Goal: Information Seeking & Learning: Learn about a topic

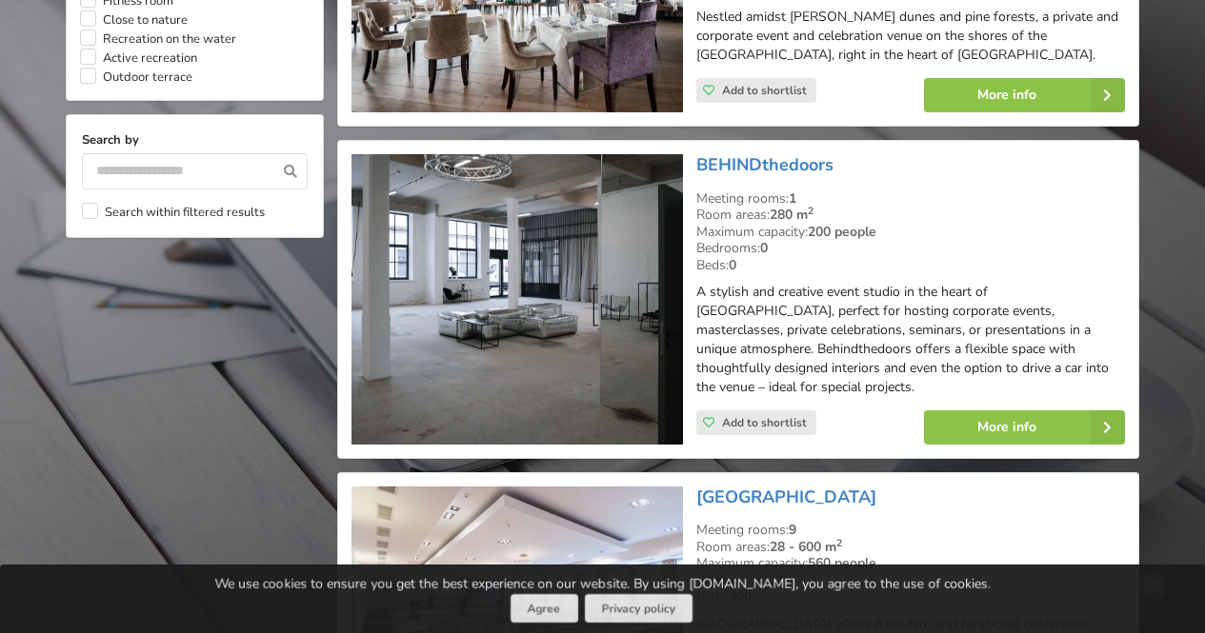
scroll to position [1715, 0]
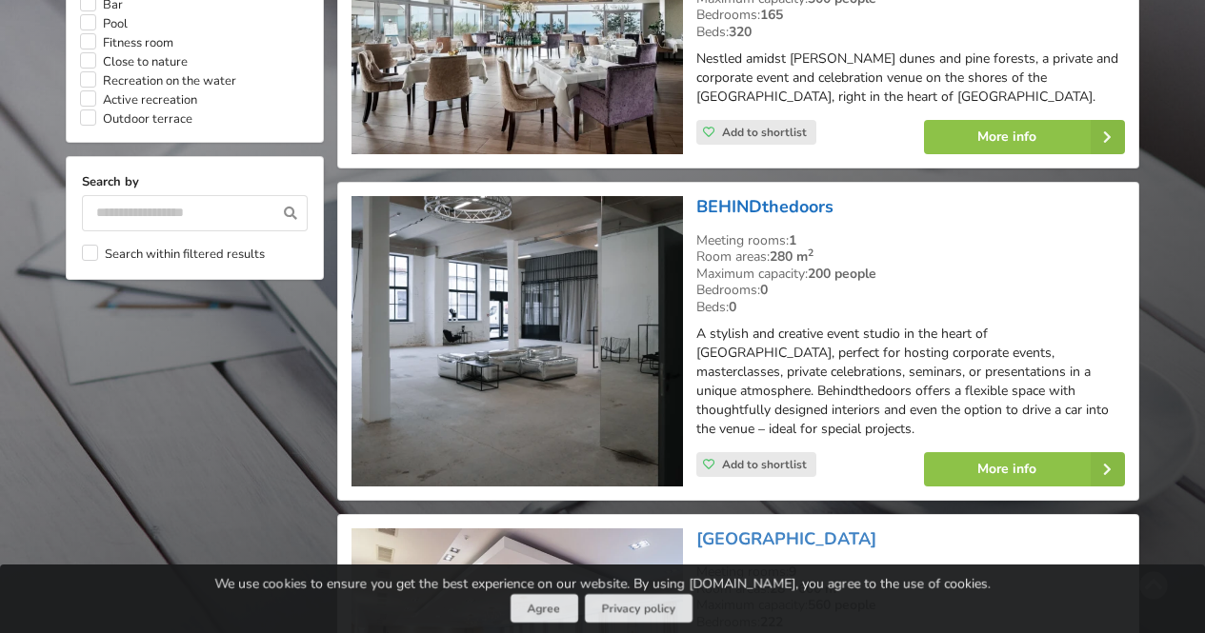
click at [782, 201] on link "BEHINDthedoors" at bounding box center [764, 206] width 137 height 23
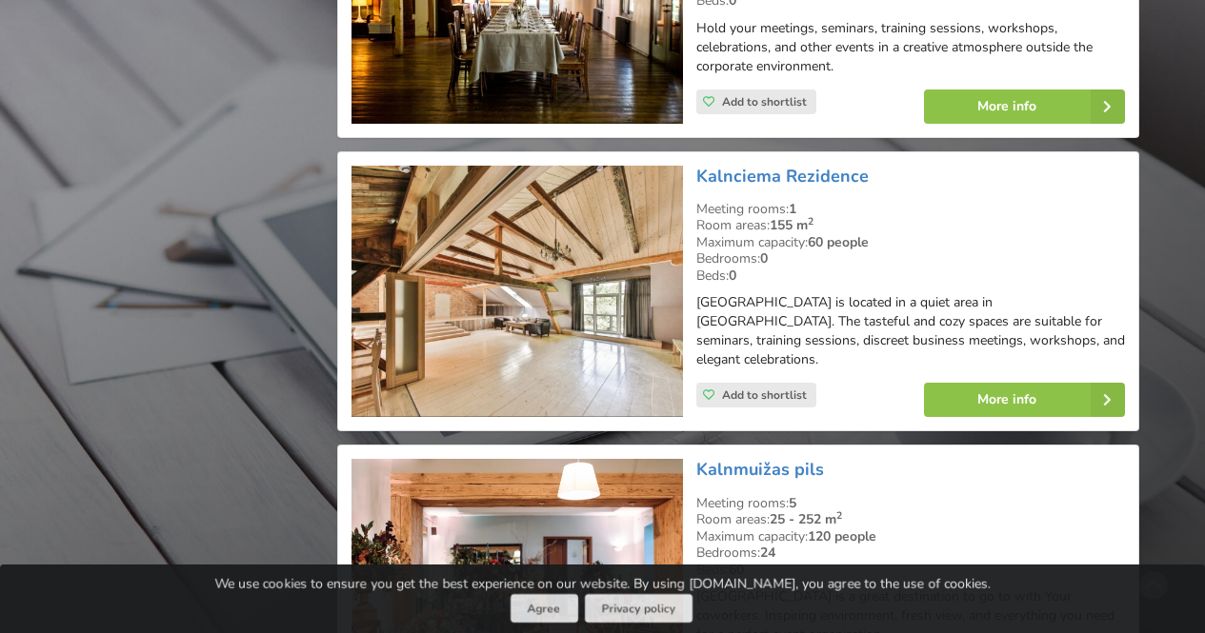
scroll to position [14288, 0]
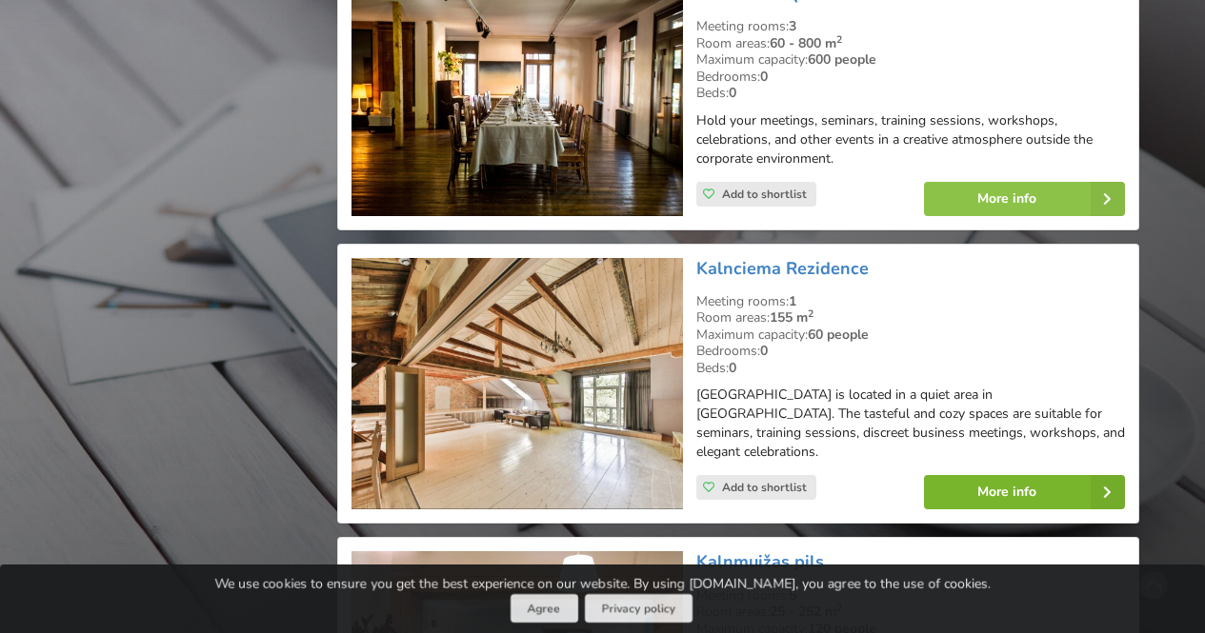
click at [1009, 475] on link "More info" at bounding box center [1024, 492] width 201 height 34
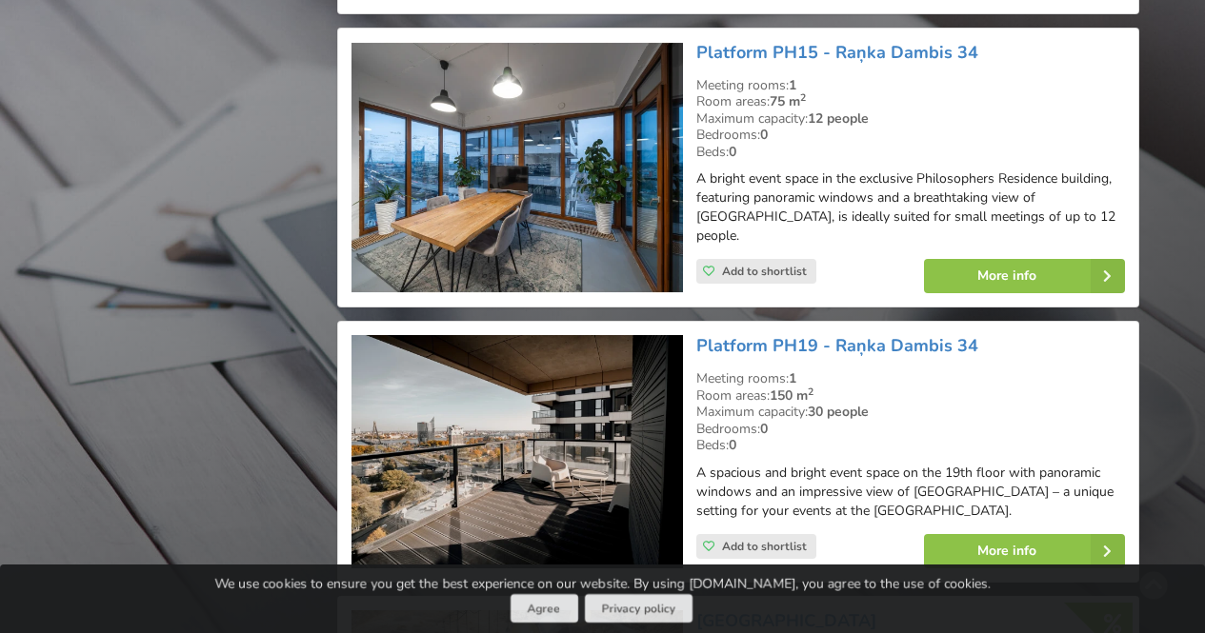
scroll to position [23337, 0]
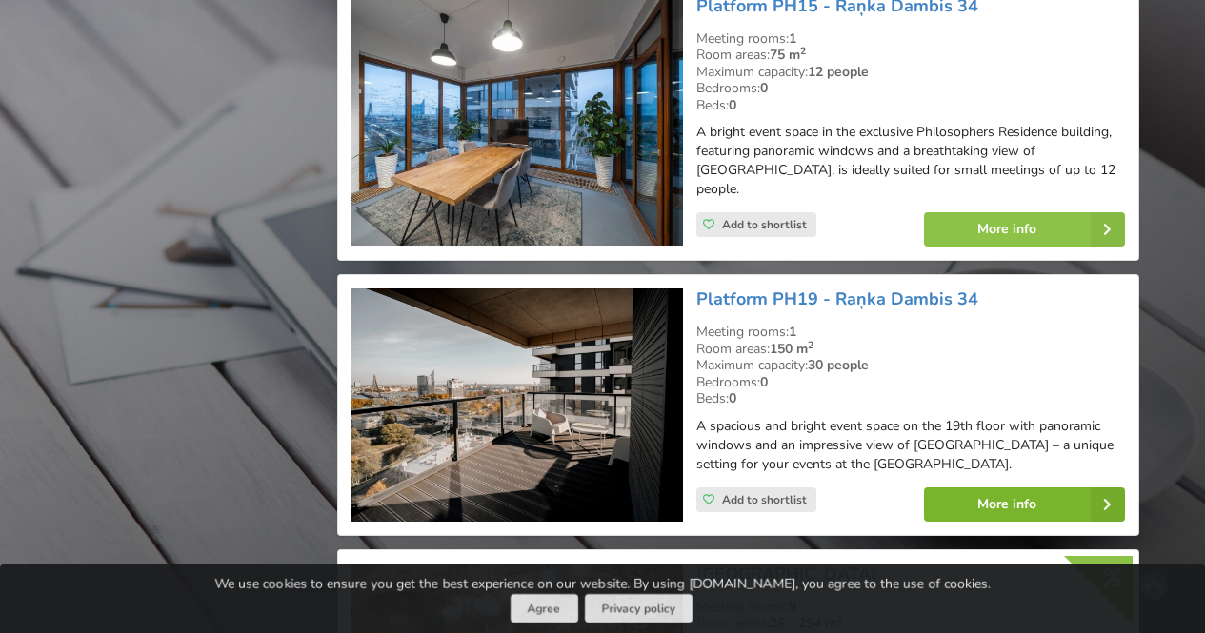
click at [961, 488] on link "More info" at bounding box center [1024, 505] width 201 height 34
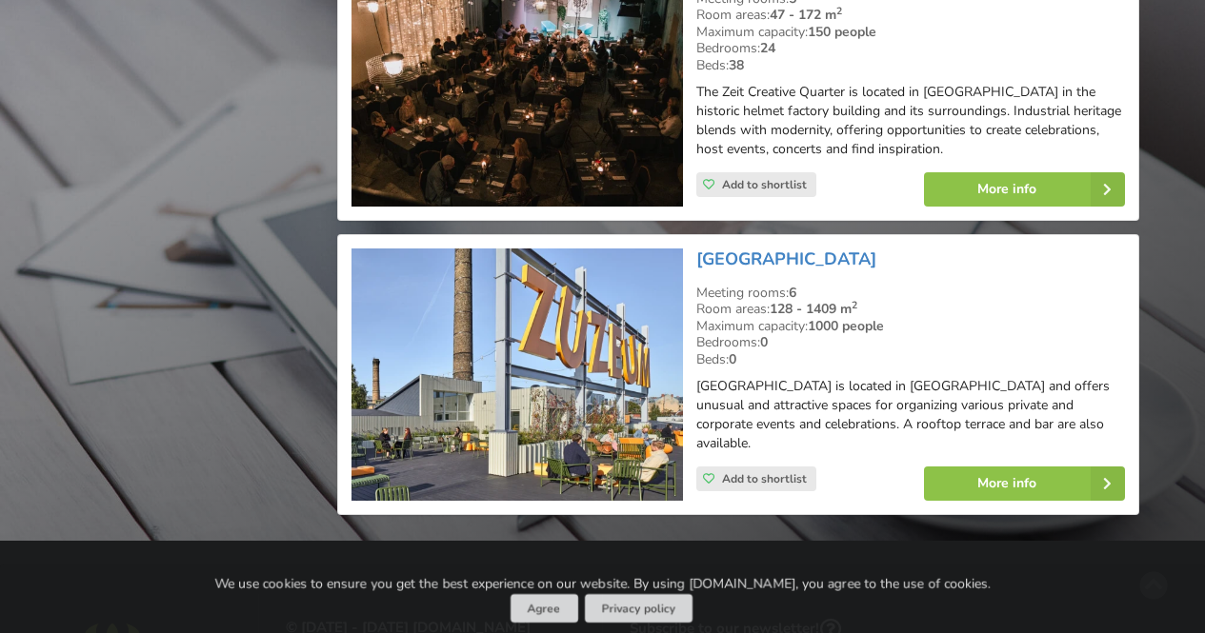
scroll to position [34377, 0]
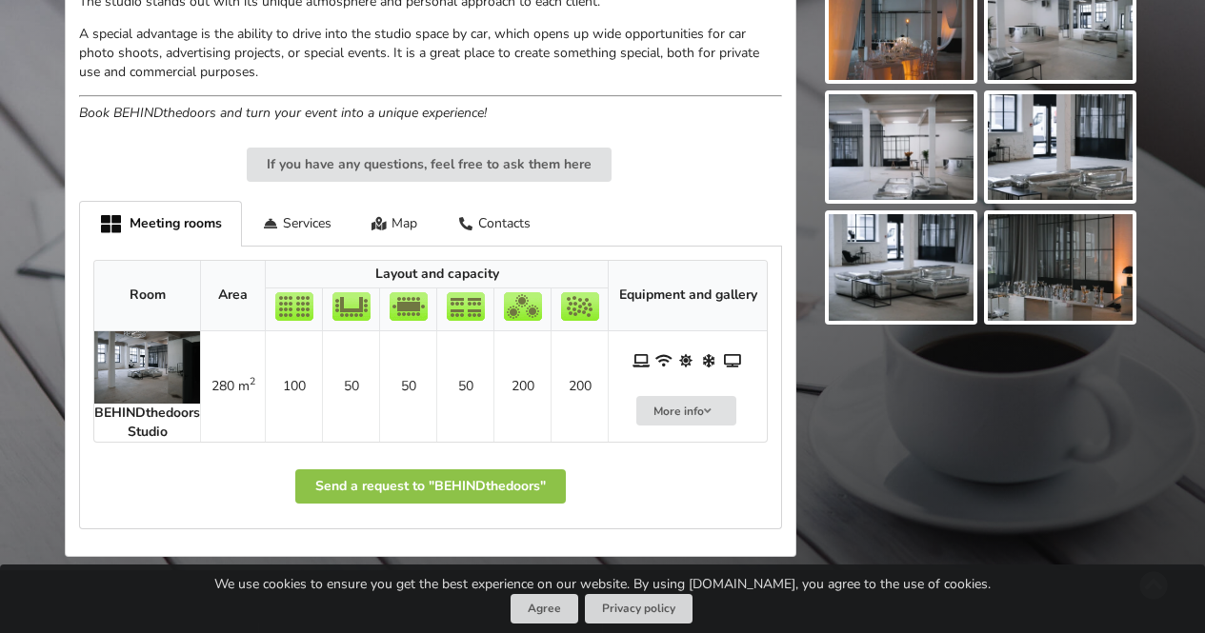
scroll to position [762, 0]
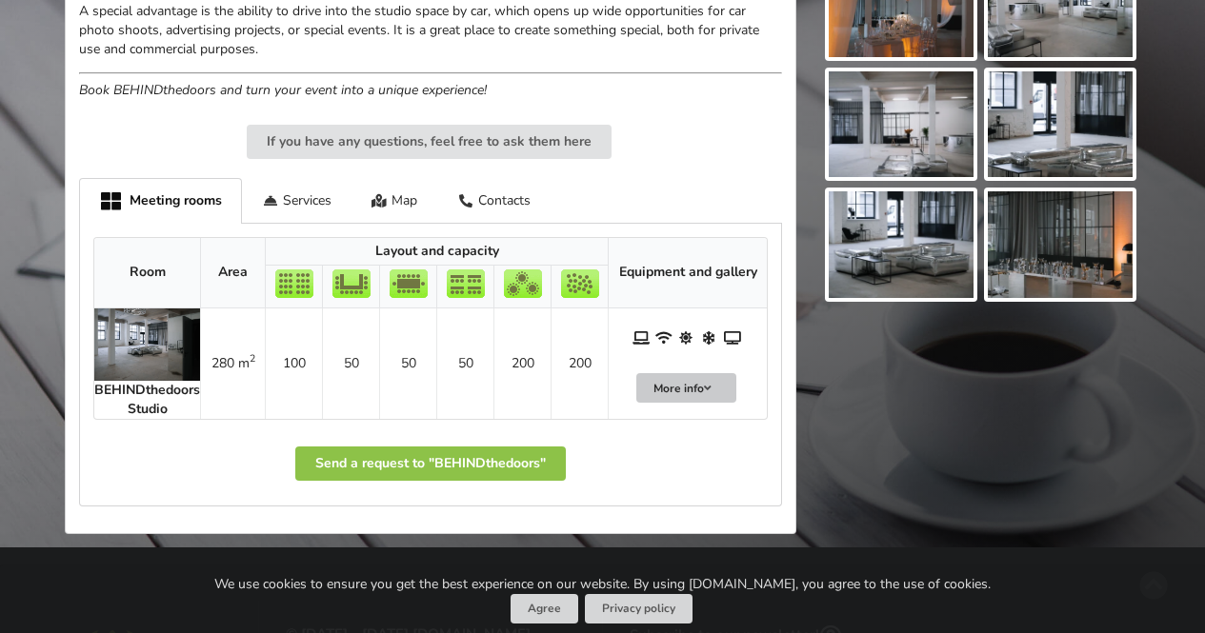
click at [696, 394] on button "More info" at bounding box center [686, 388] width 101 height 30
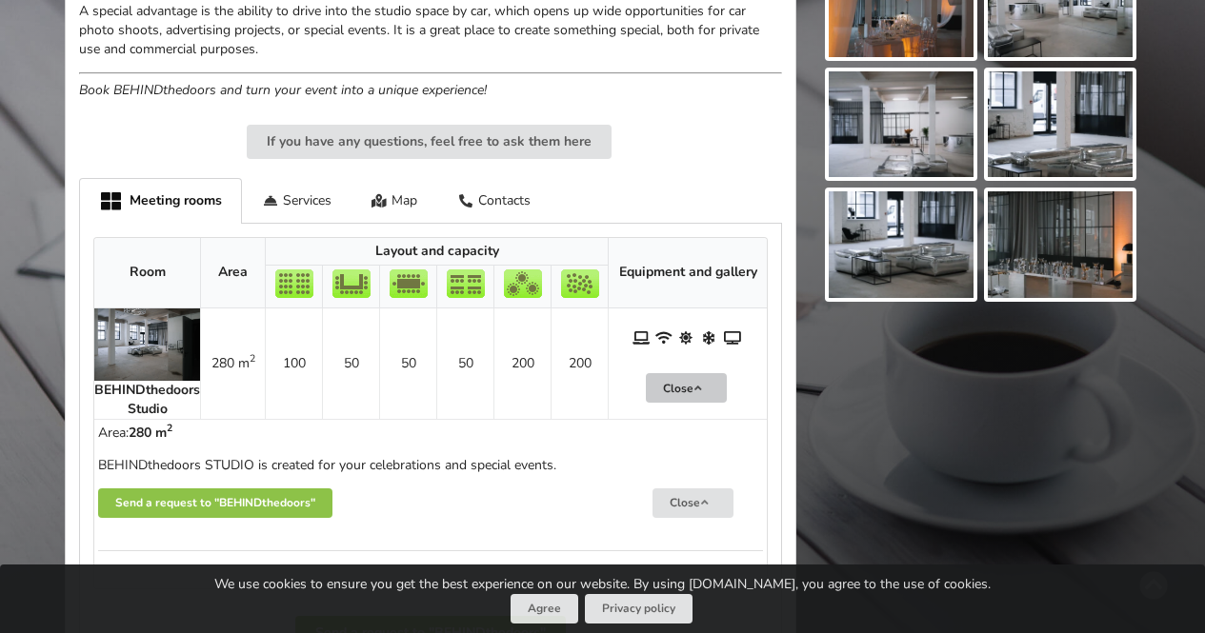
click at [696, 394] on button "Close" at bounding box center [686, 388] width 81 height 30
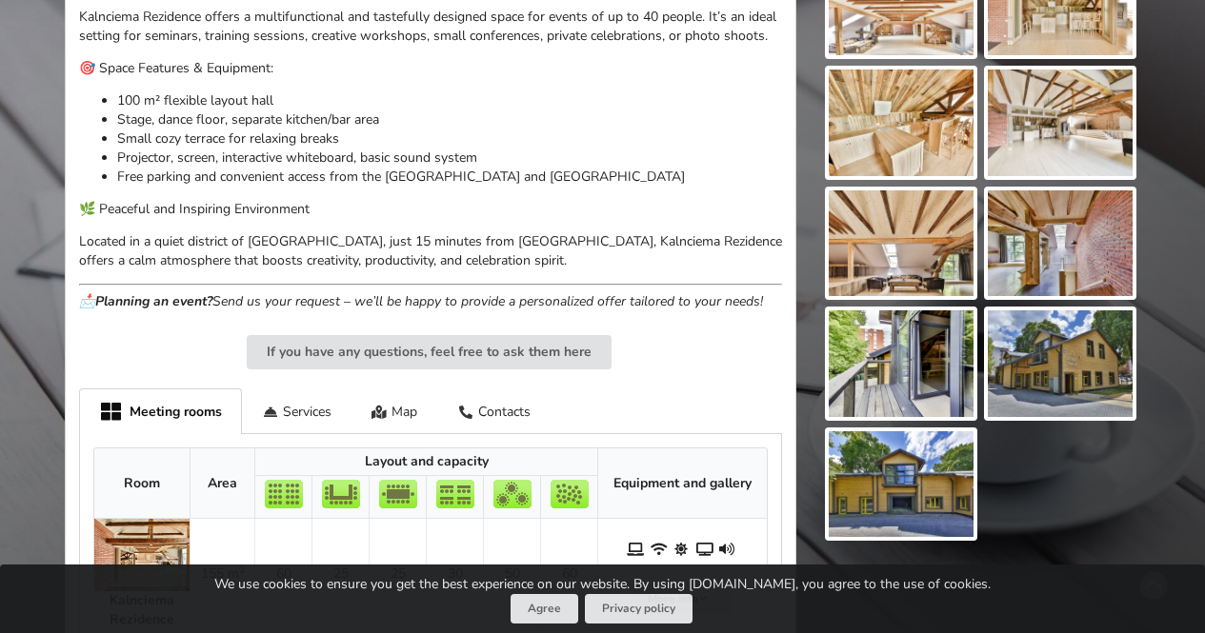
scroll to position [667, 0]
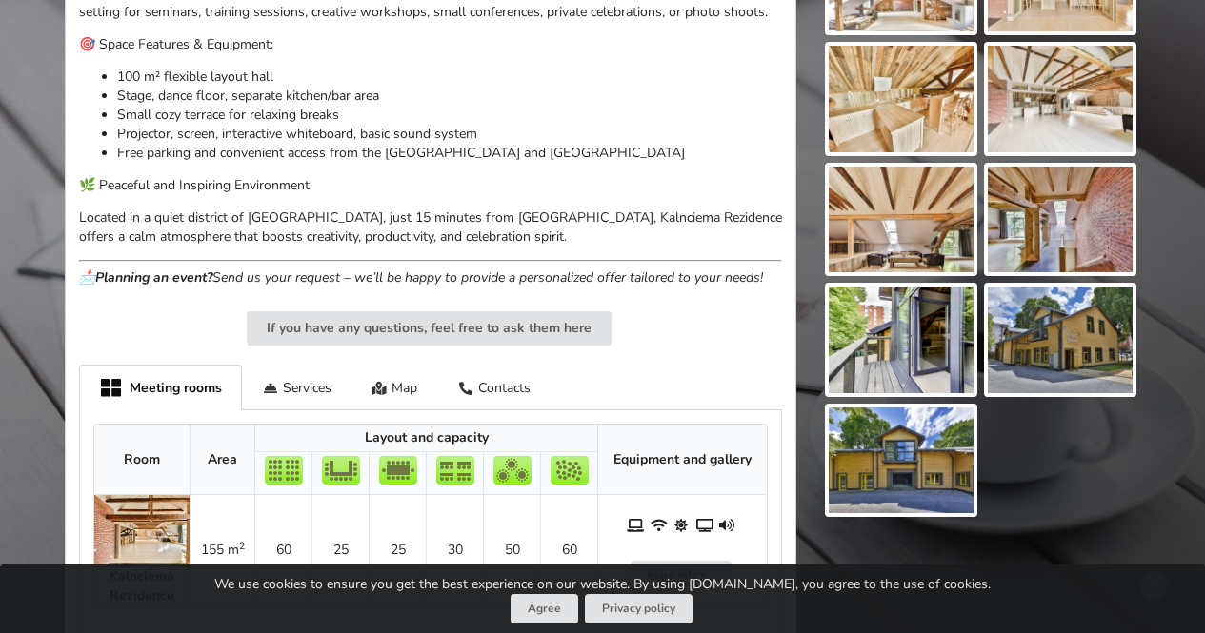
click at [916, 443] on img at bounding box center [901, 461] width 145 height 107
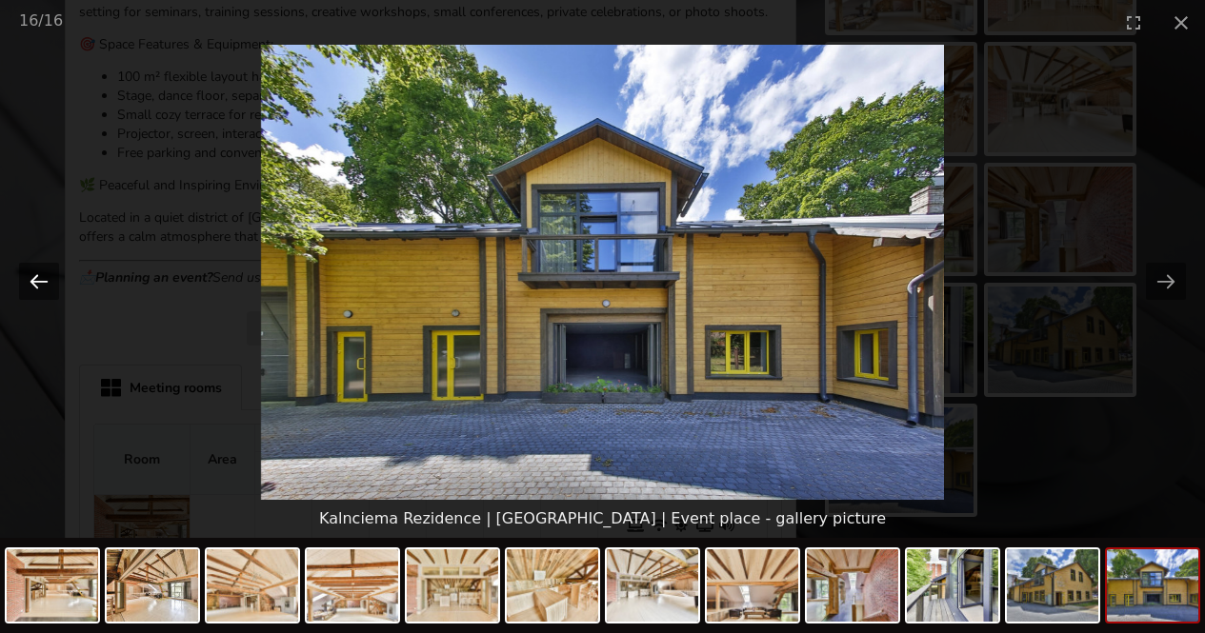
click at [40, 279] on button "Previous slide" at bounding box center [39, 281] width 40 height 37
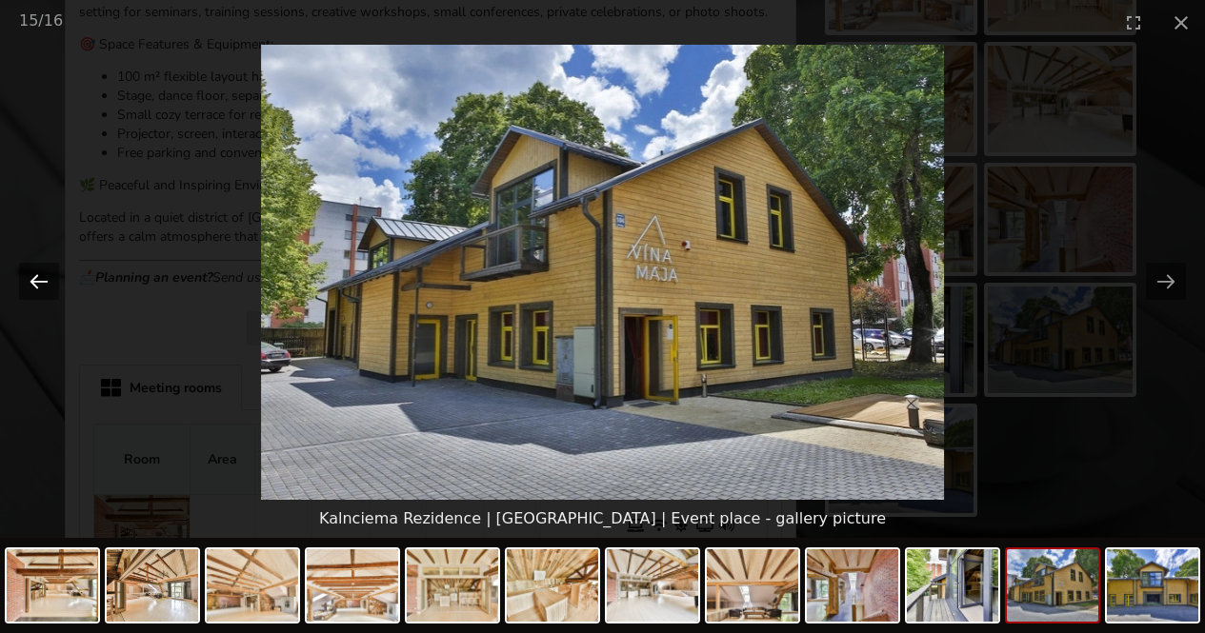
click at [40, 279] on button "Previous slide" at bounding box center [39, 281] width 40 height 37
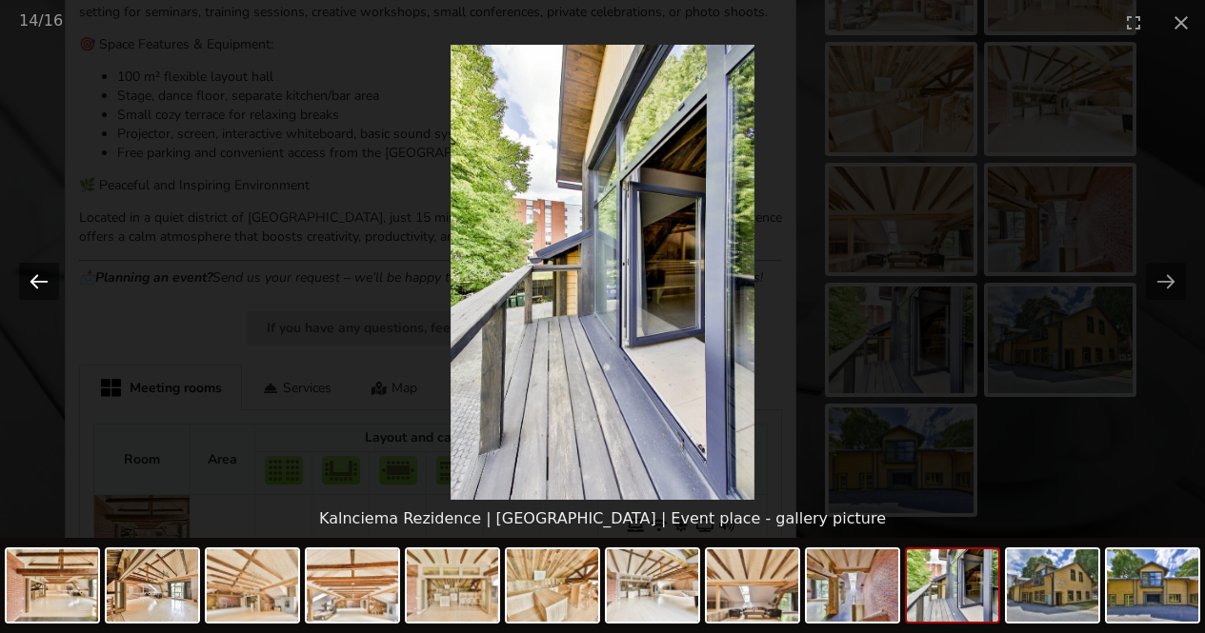
click at [40, 279] on button "Previous slide" at bounding box center [39, 281] width 40 height 37
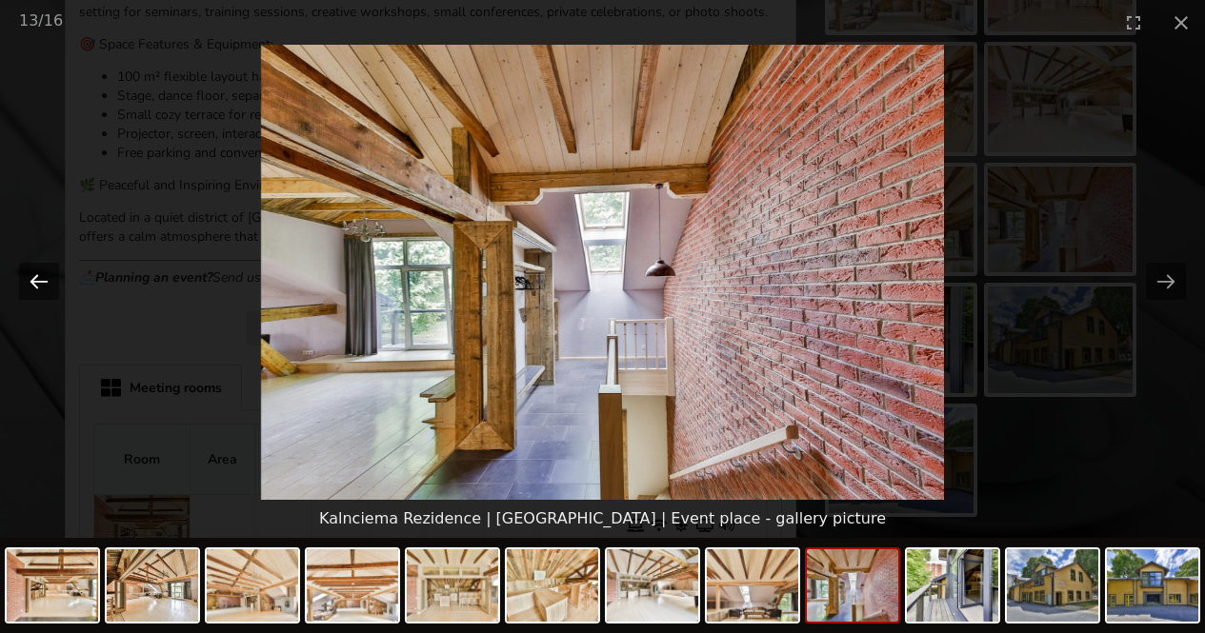
click at [40, 279] on button "Previous slide" at bounding box center [39, 281] width 40 height 37
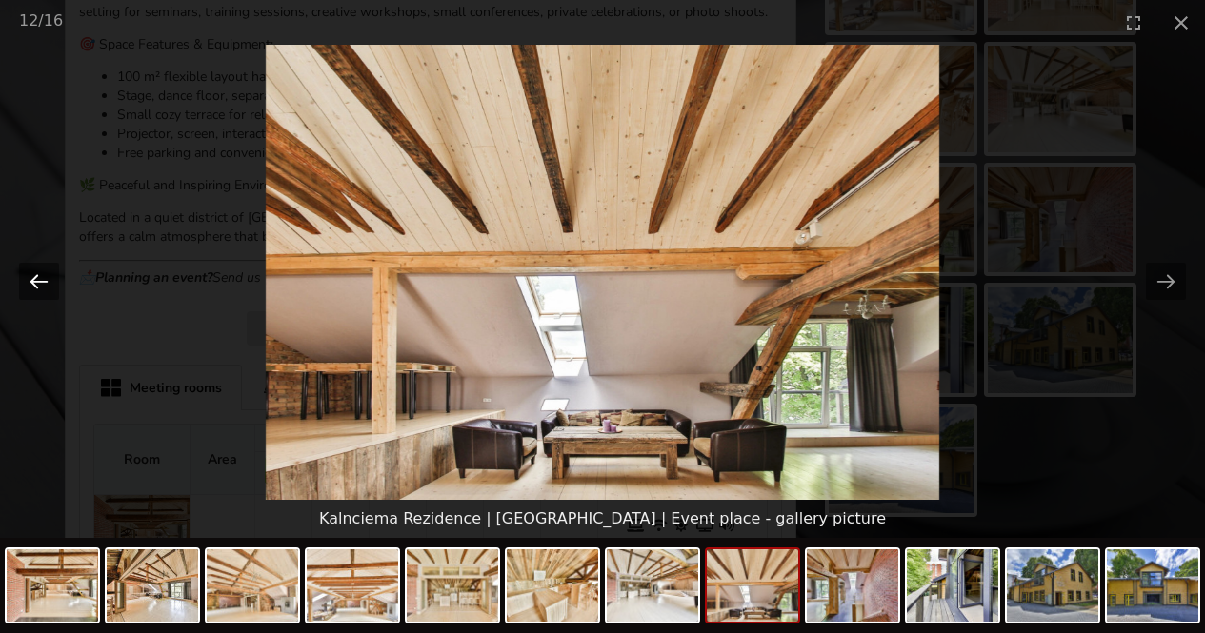
click at [40, 279] on button "Previous slide" at bounding box center [39, 281] width 40 height 37
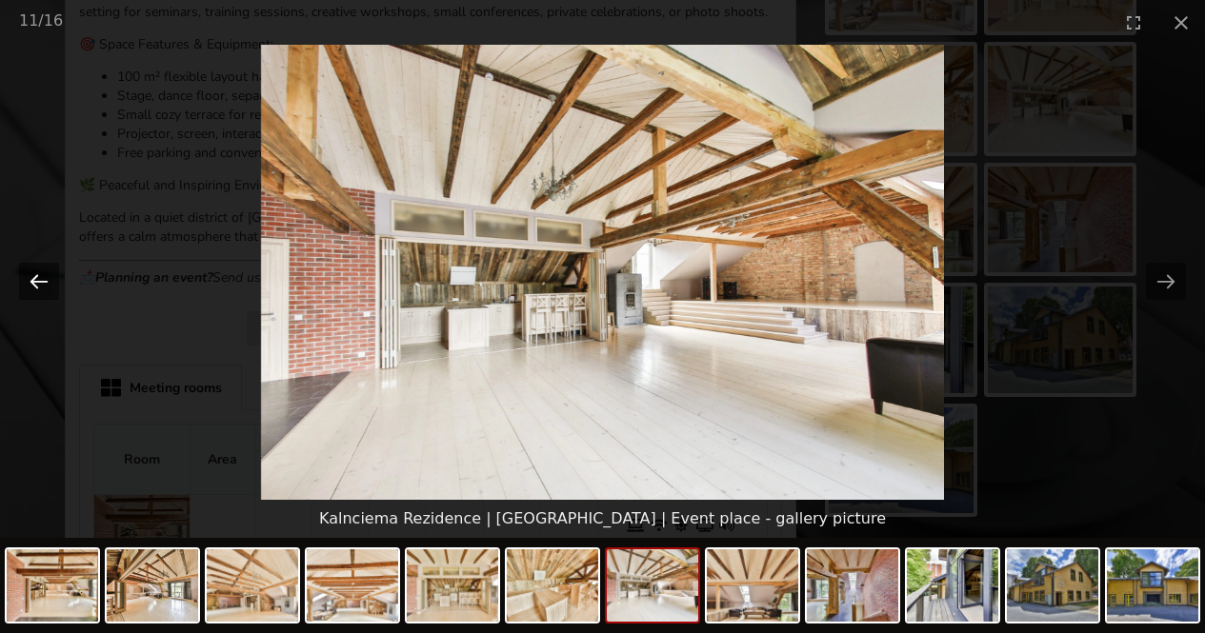
click at [40, 279] on button "Previous slide" at bounding box center [39, 281] width 40 height 37
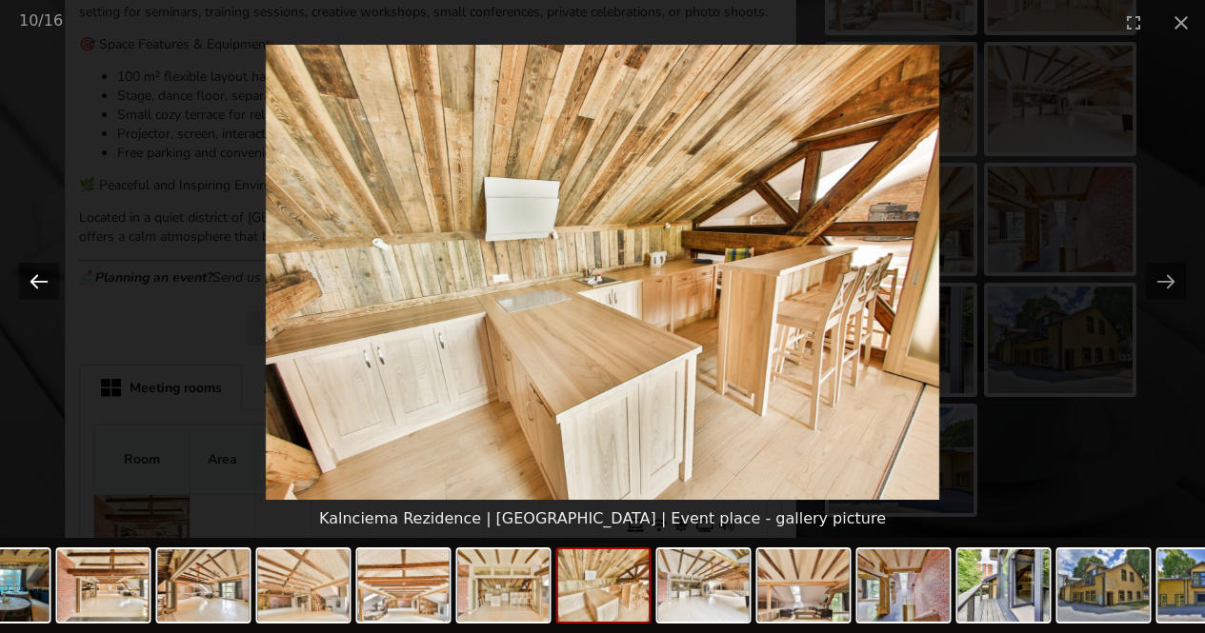
click at [40, 279] on button "Previous slide" at bounding box center [39, 281] width 40 height 37
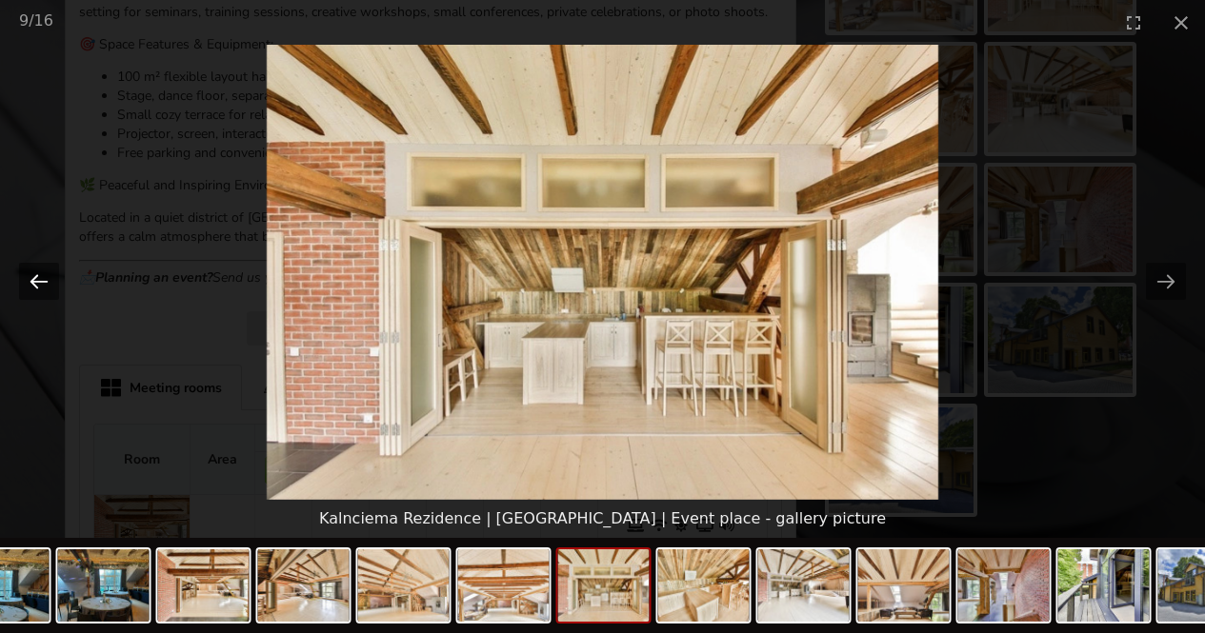
click at [40, 279] on button "Previous slide" at bounding box center [39, 281] width 40 height 37
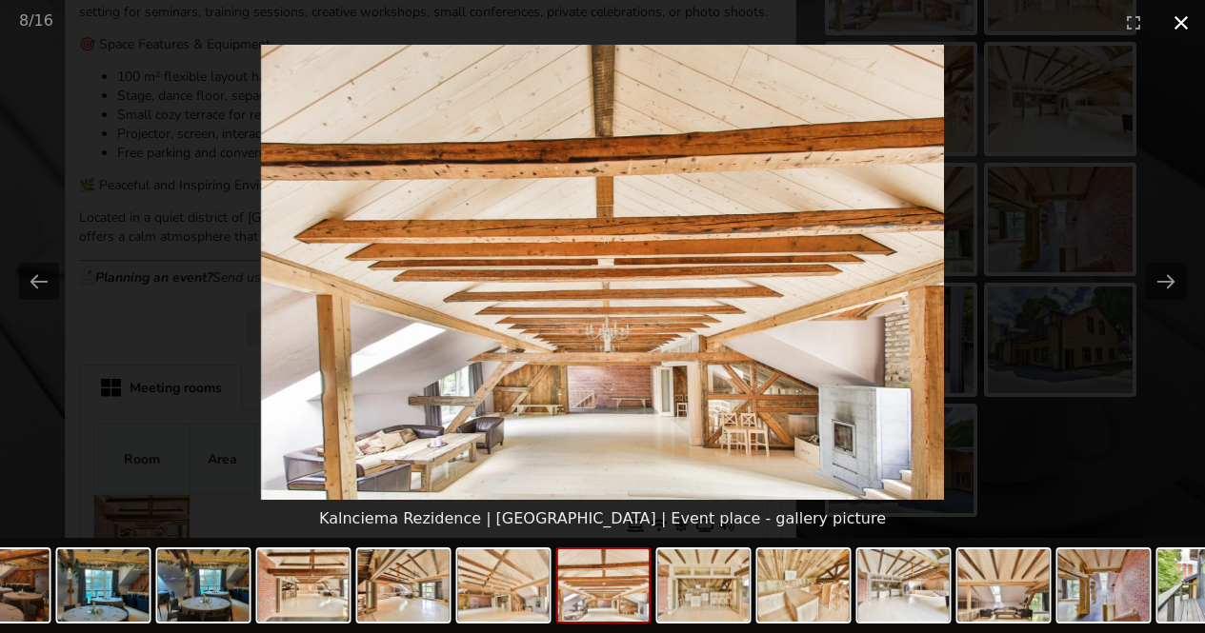
click at [1183, 27] on button "Close gallery" at bounding box center [1181, 22] width 48 height 45
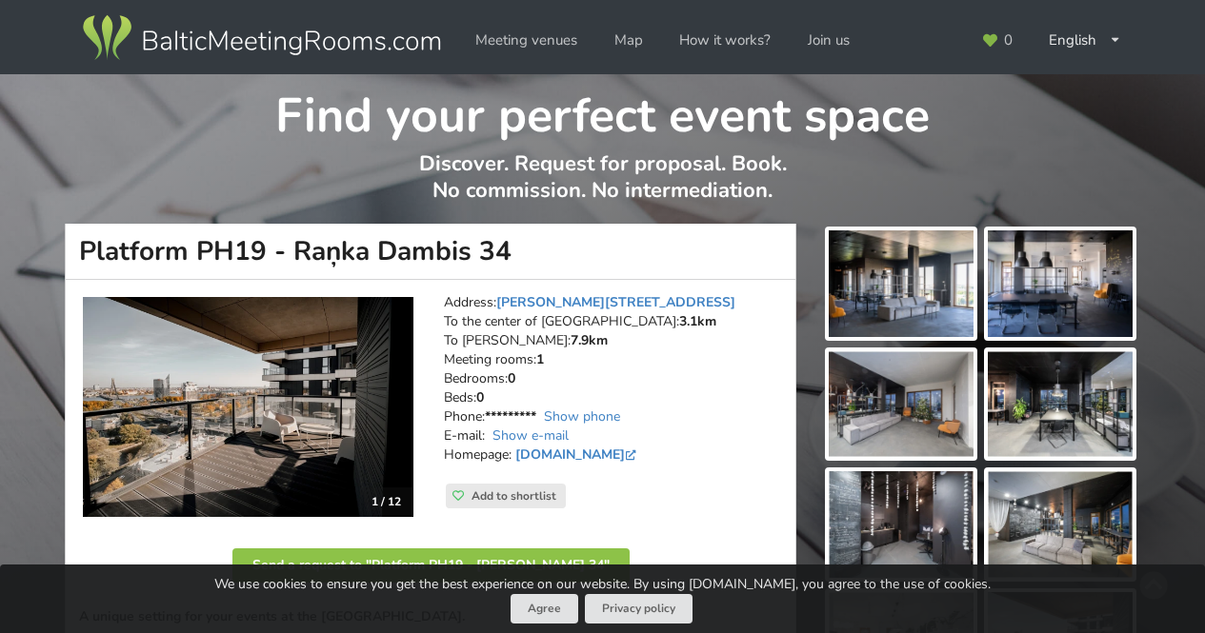
click at [915, 293] on img at bounding box center [901, 284] width 145 height 107
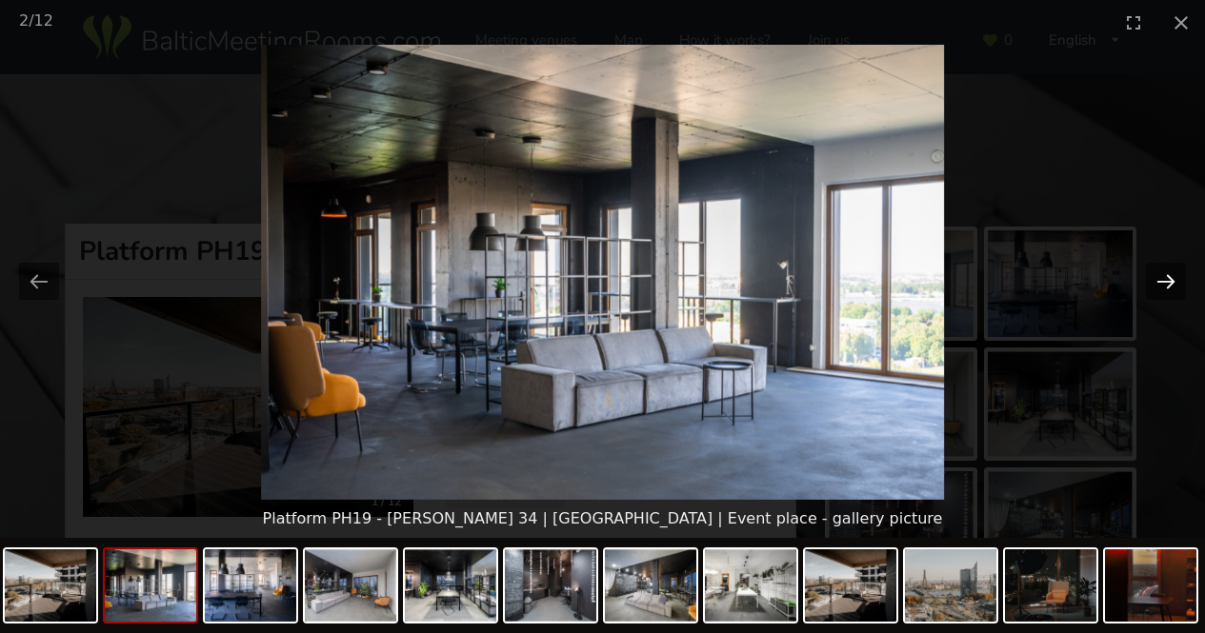
click at [1174, 280] on button "Next slide" at bounding box center [1166, 281] width 40 height 37
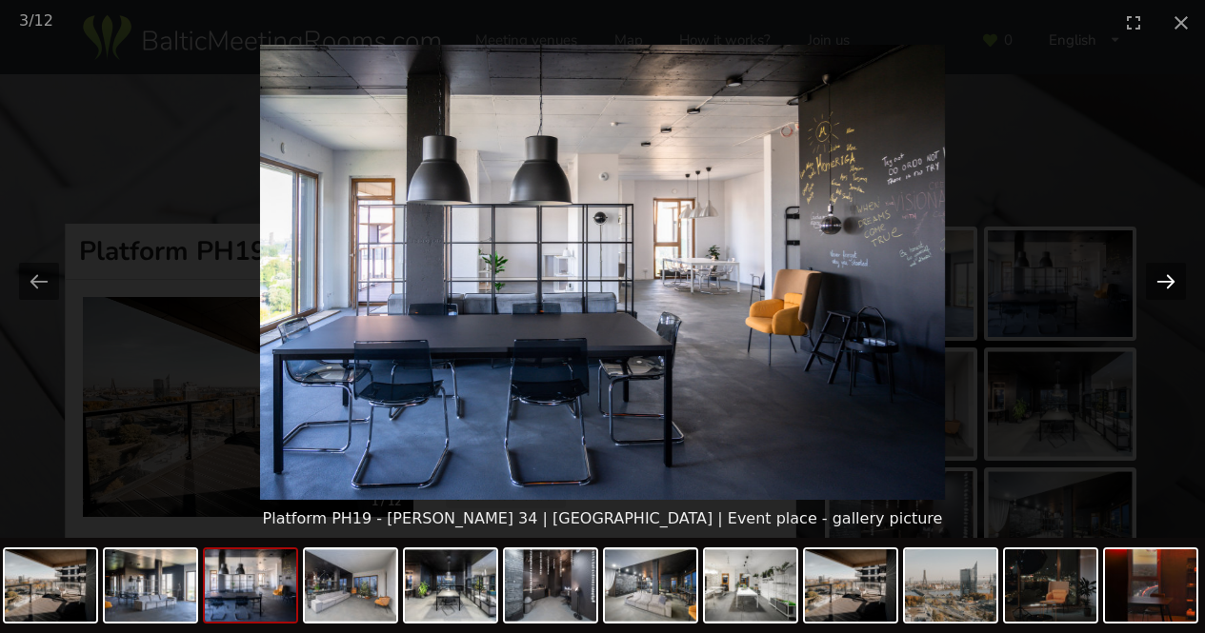
click at [1169, 276] on button "Next slide" at bounding box center [1166, 281] width 40 height 37
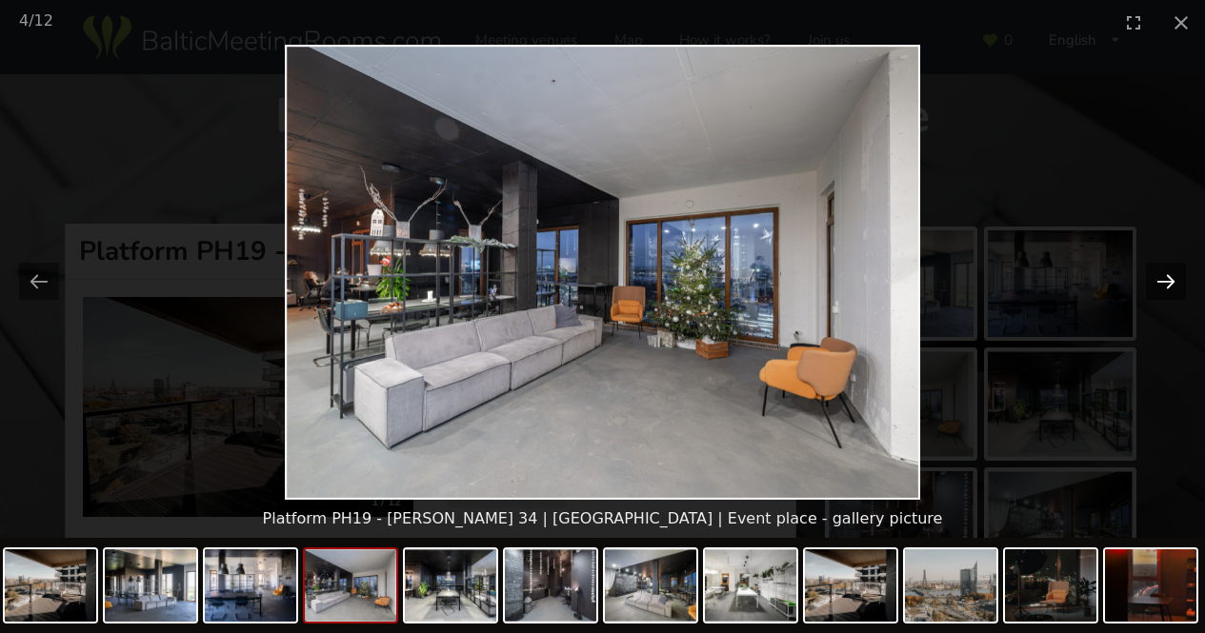
click at [1169, 276] on button "Next slide" at bounding box center [1166, 281] width 40 height 37
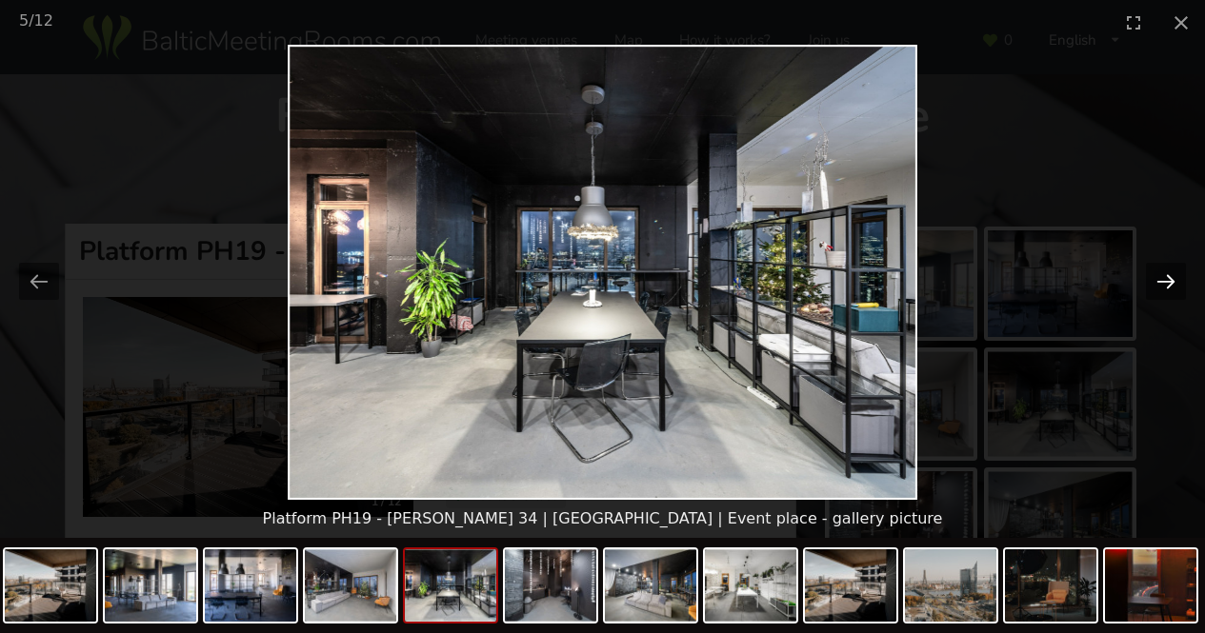
click at [1169, 276] on button "Next slide" at bounding box center [1166, 281] width 40 height 37
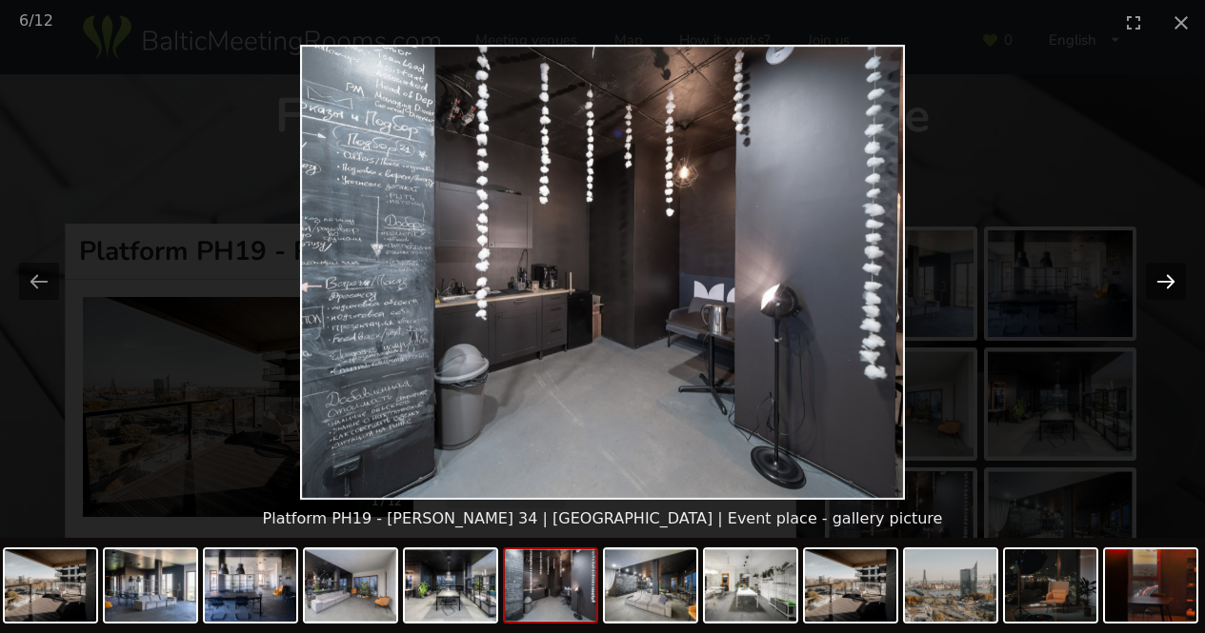
click at [1169, 276] on button "Next slide" at bounding box center [1166, 281] width 40 height 37
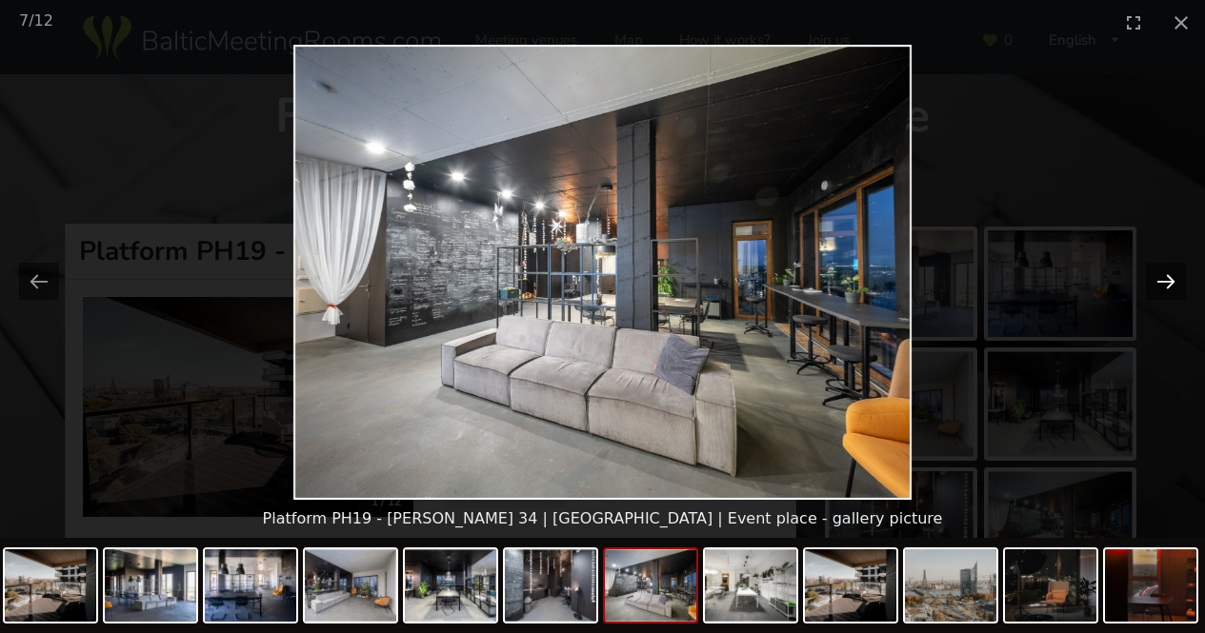
click at [1169, 276] on button "Next slide" at bounding box center [1166, 281] width 40 height 37
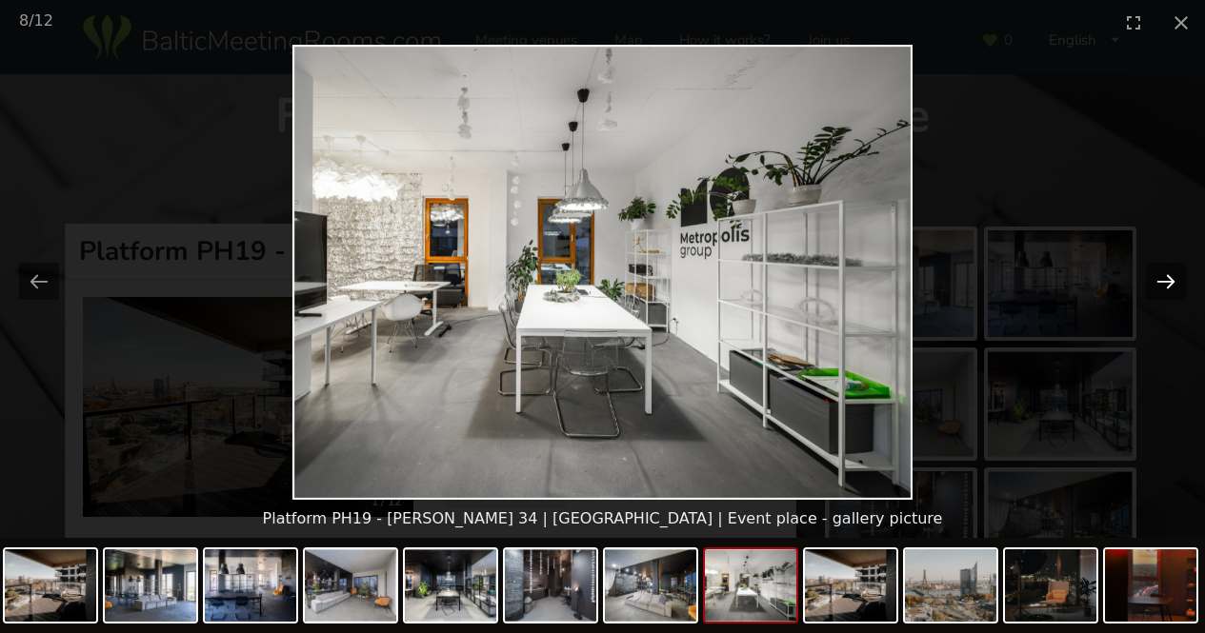
click at [1169, 276] on button "Next slide" at bounding box center [1166, 281] width 40 height 37
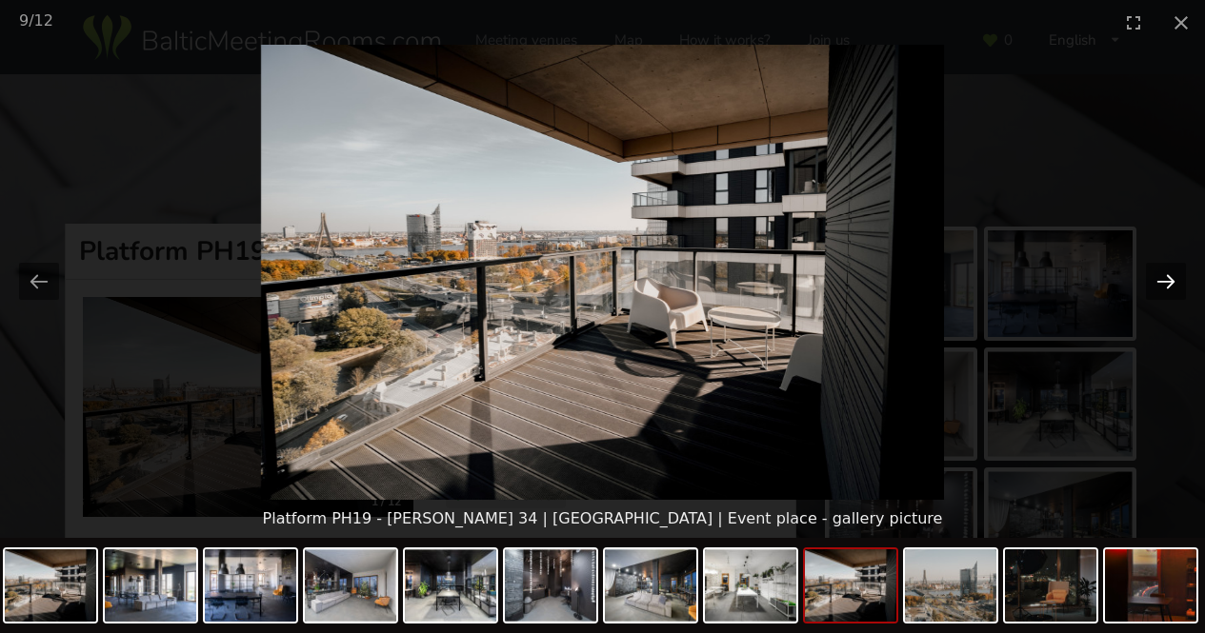
click at [1169, 276] on button "Next slide" at bounding box center [1166, 281] width 40 height 37
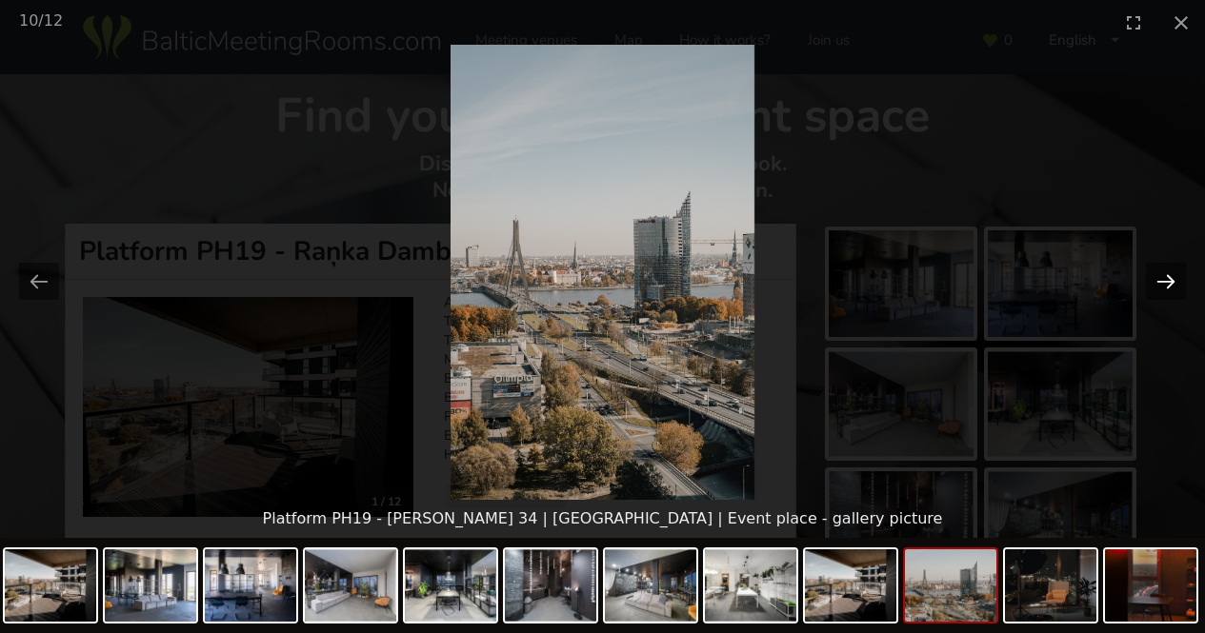
click at [1169, 276] on button "Next slide" at bounding box center [1166, 281] width 40 height 37
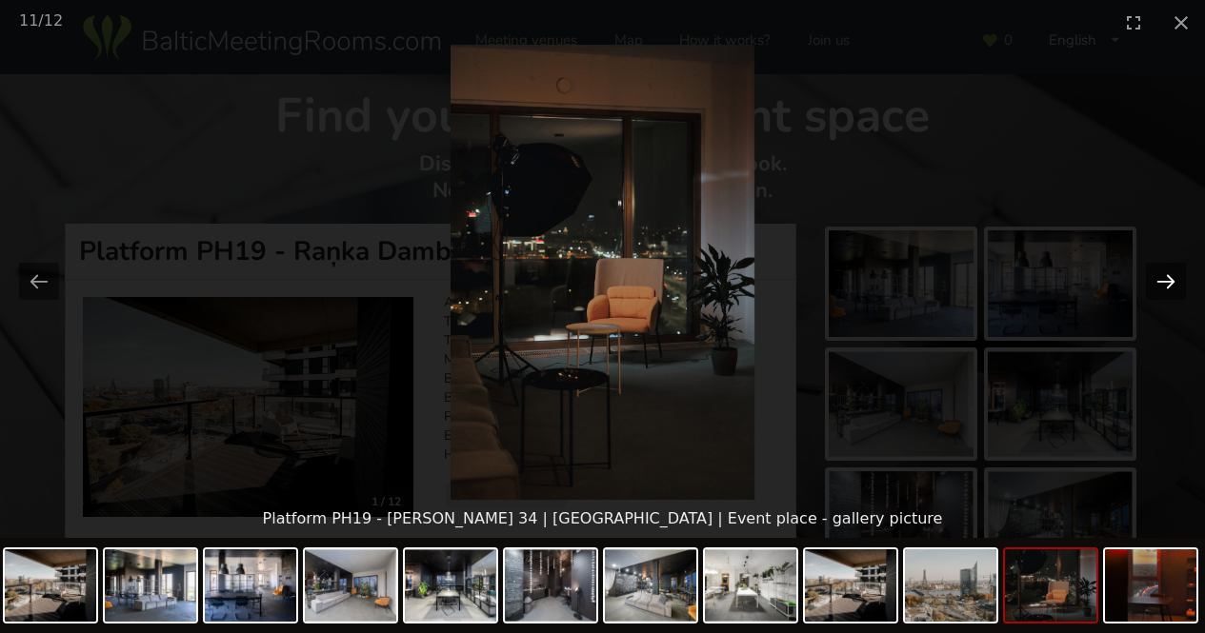
click at [1169, 276] on button "Next slide" at bounding box center [1166, 281] width 40 height 37
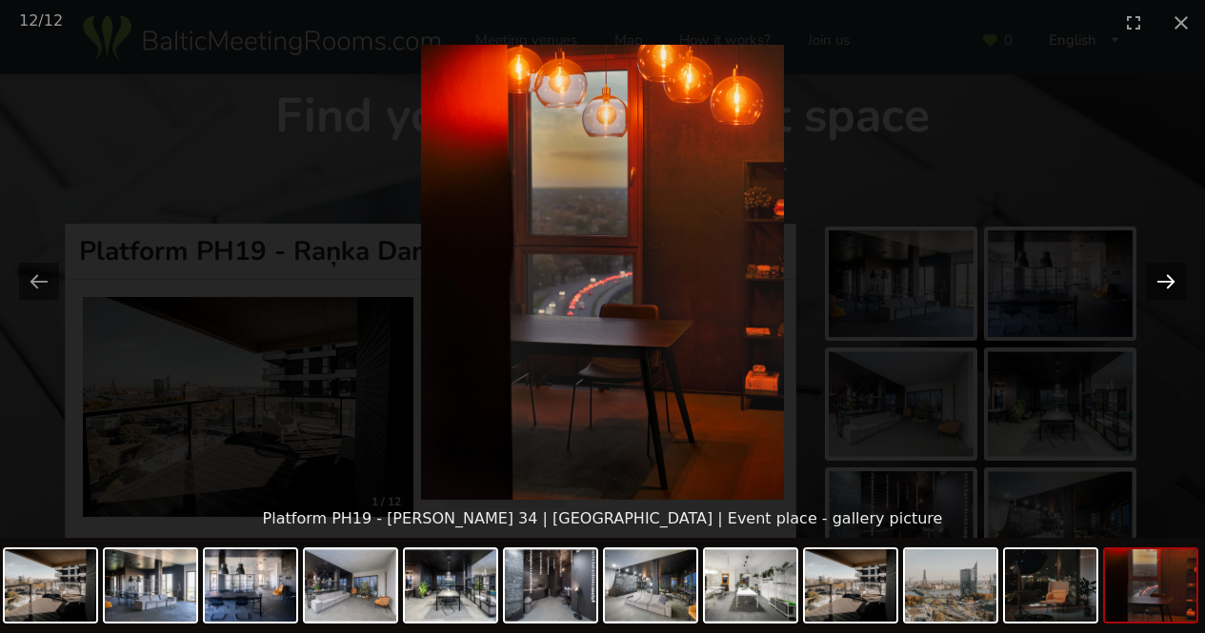
click at [1169, 276] on button "Next slide" at bounding box center [1166, 281] width 40 height 37
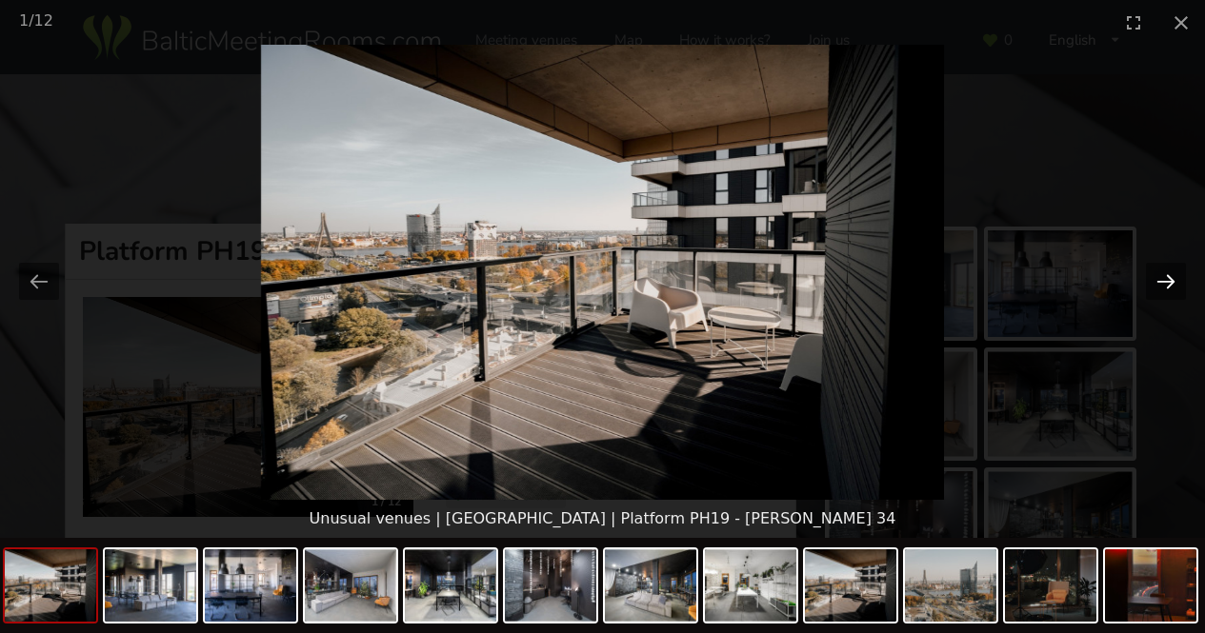
click at [1169, 276] on button "Next slide" at bounding box center [1166, 281] width 40 height 37
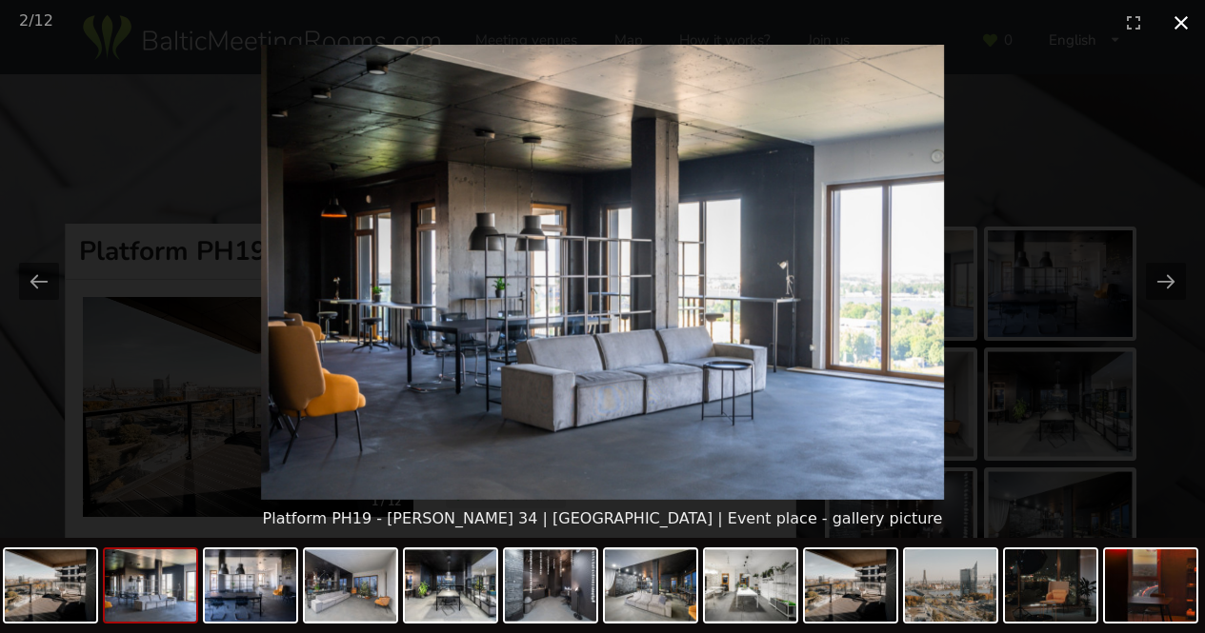
click at [1182, 20] on button "Close gallery" at bounding box center [1181, 22] width 48 height 45
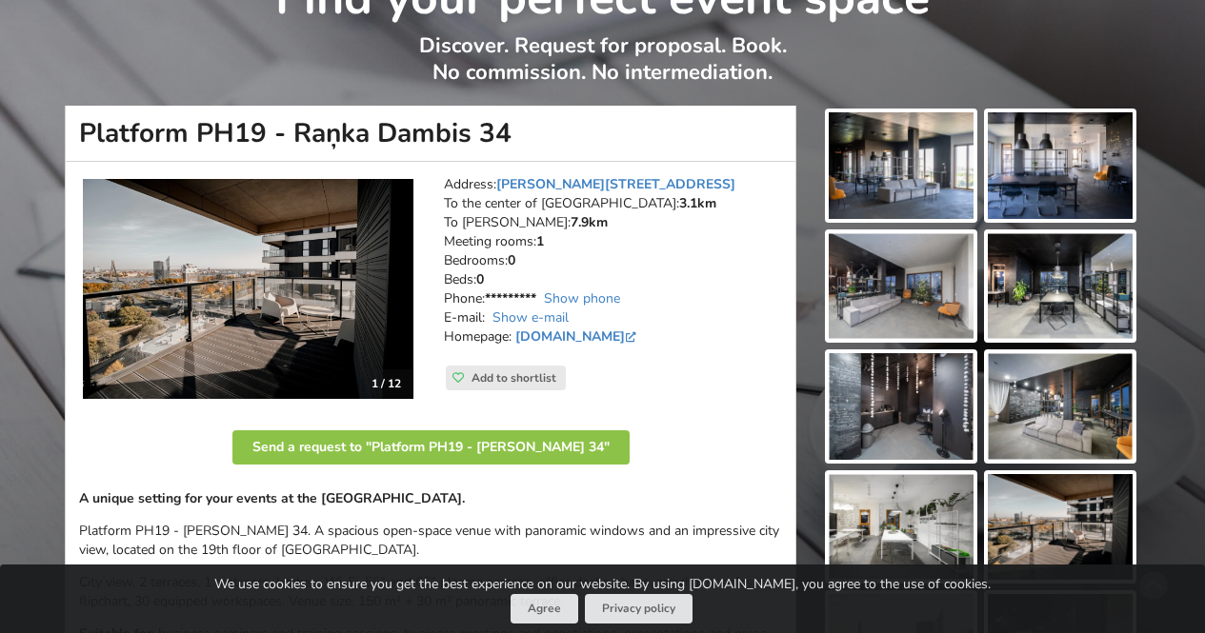
scroll to position [95, 0]
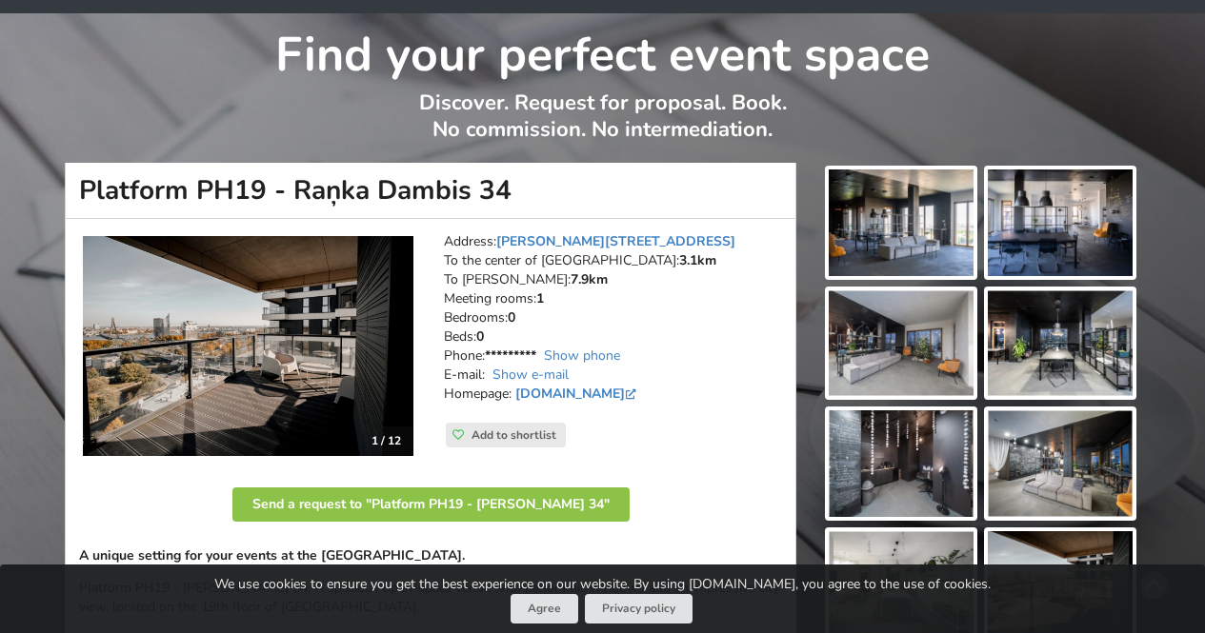
scroll to position [95, 0]
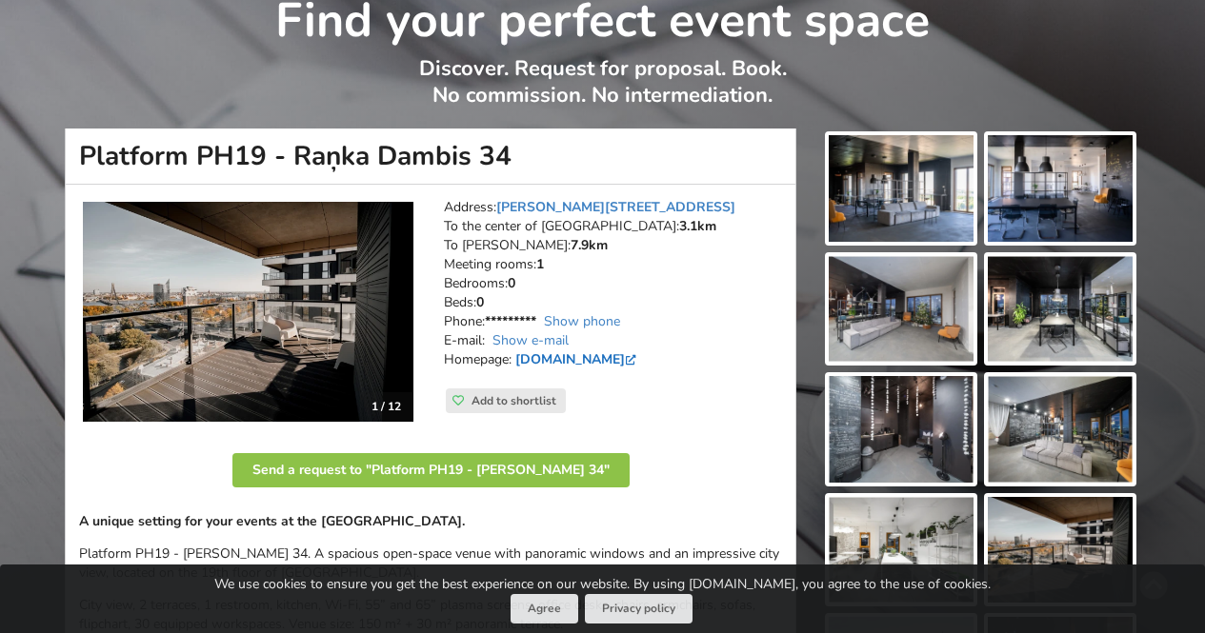
click at [586, 359] on link "[DOMAIN_NAME]" at bounding box center [577, 360] width 125 height 18
